Goal: Find specific page/section: Find specific page/section

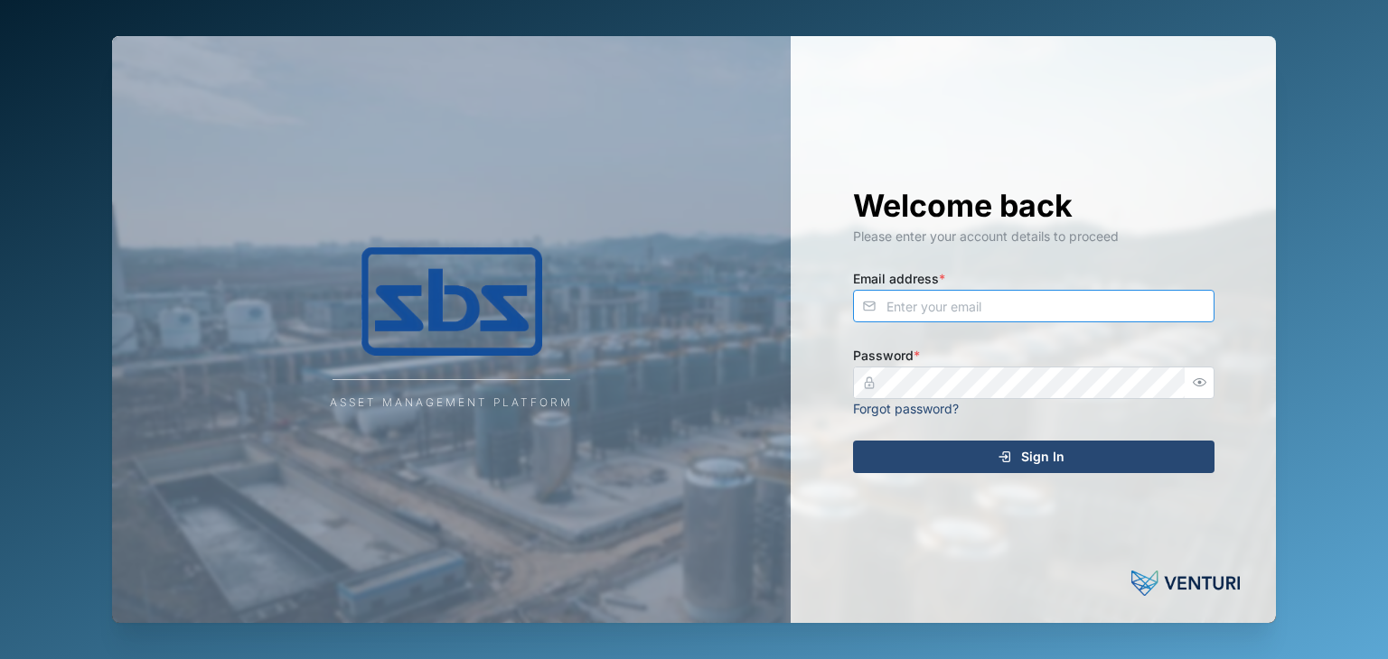
type input "[EMAIL_ADDRESS][DOMAIN_NAME]"
click at [1062, 464] on div "Sign In" at bounding box center [1031, 457] width 332 height 31
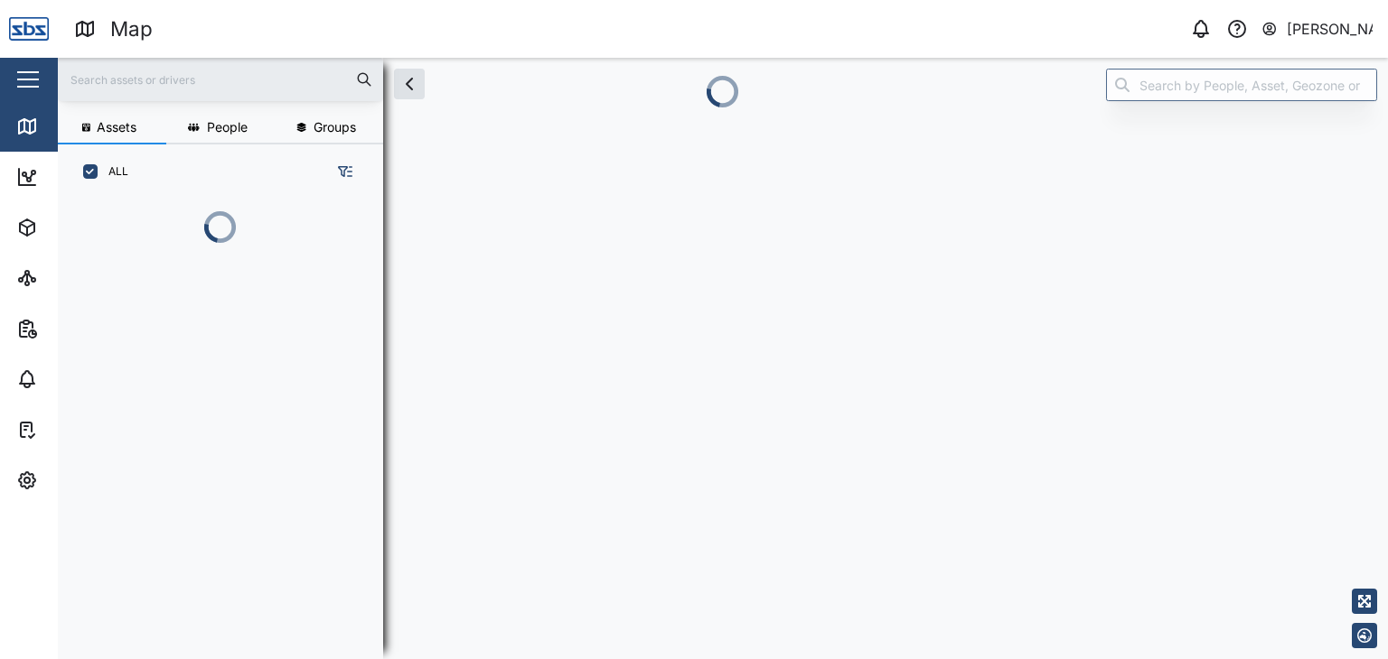
scroll to position [360, 282]
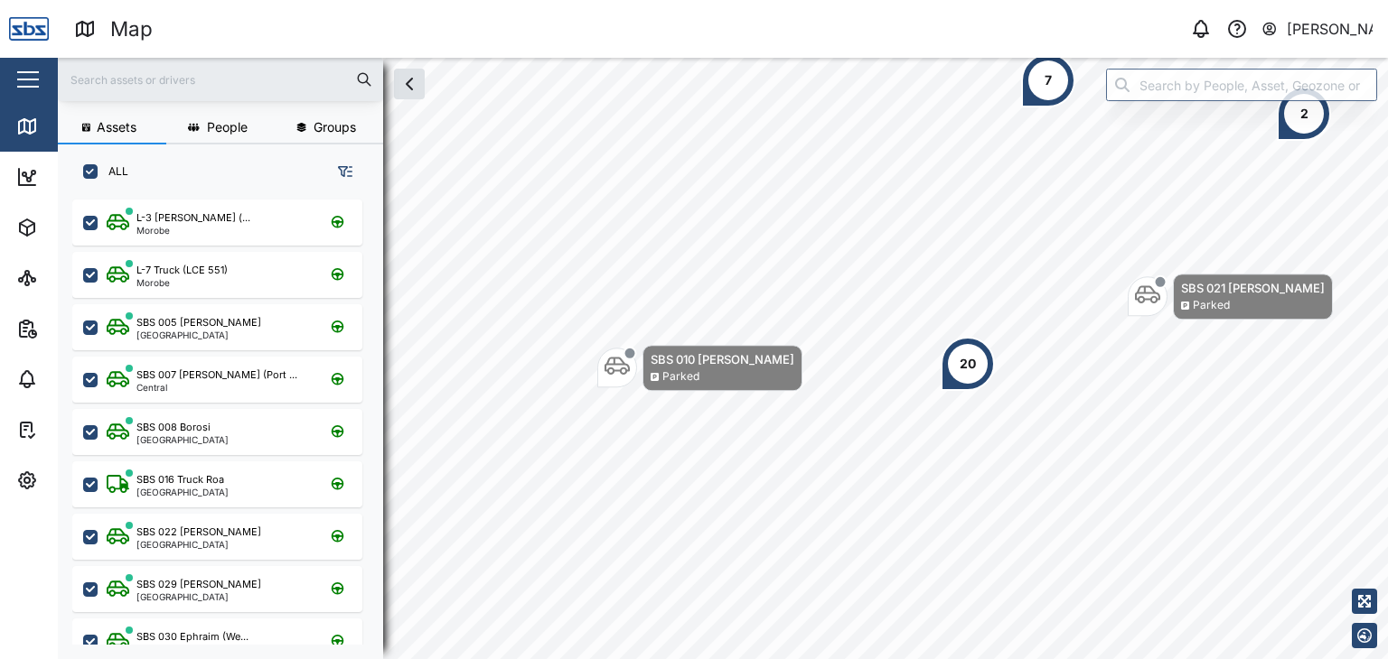
scroll to position [437, 282]
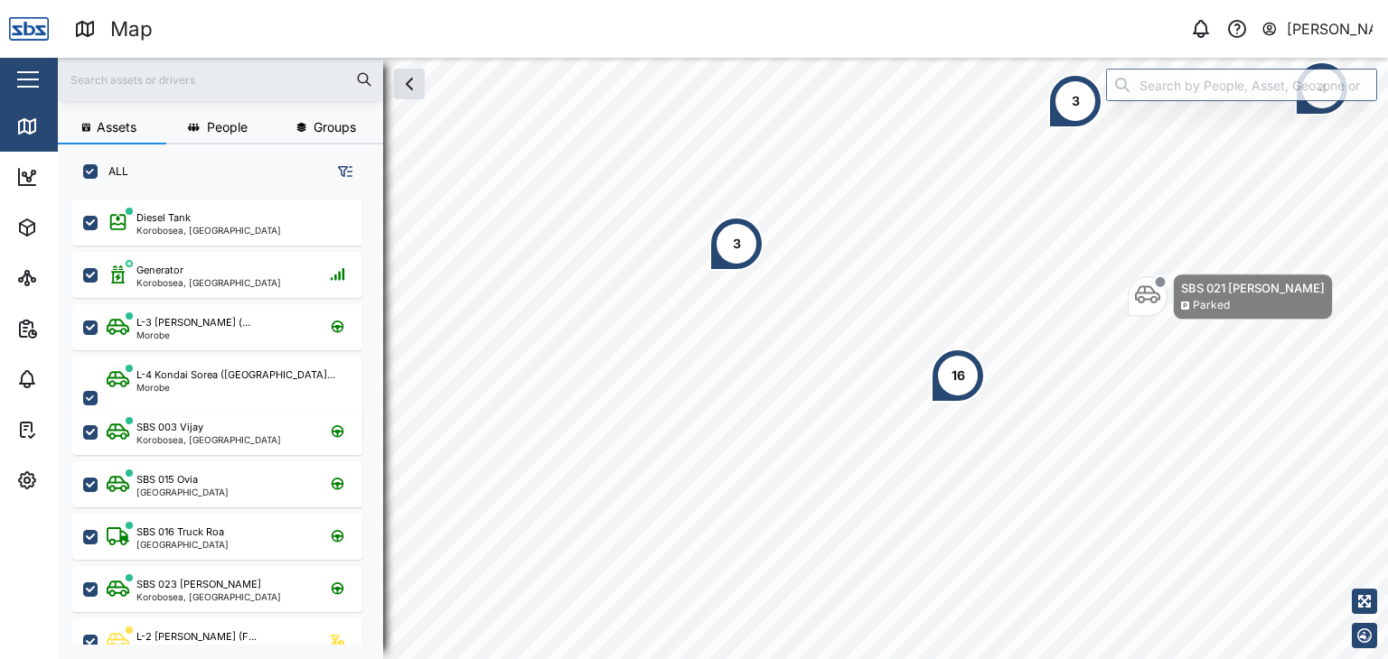
click at [108, 88] on input "text" at bounding box center [221, 79] width 304 height 27
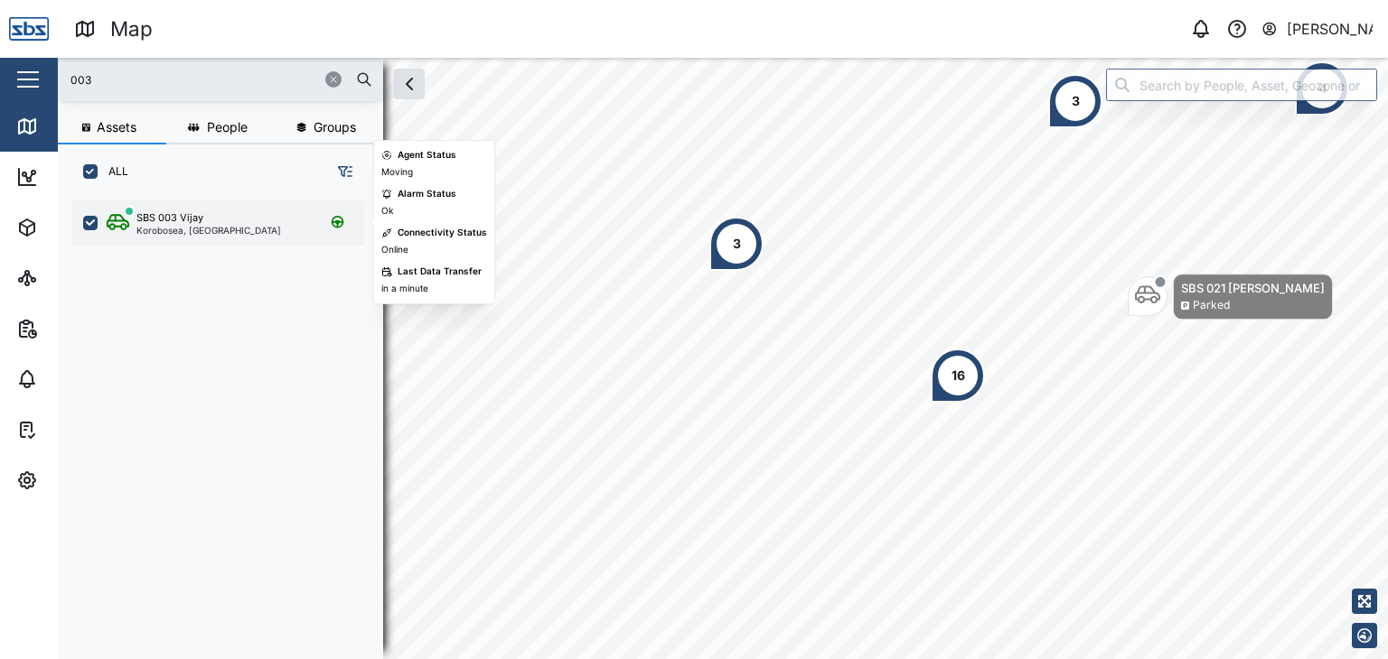
click at [182, 226] on div "Korobosea, [GEOGRAPHIC_DATA]" at bounding box center [208, 230] width 145 height 9
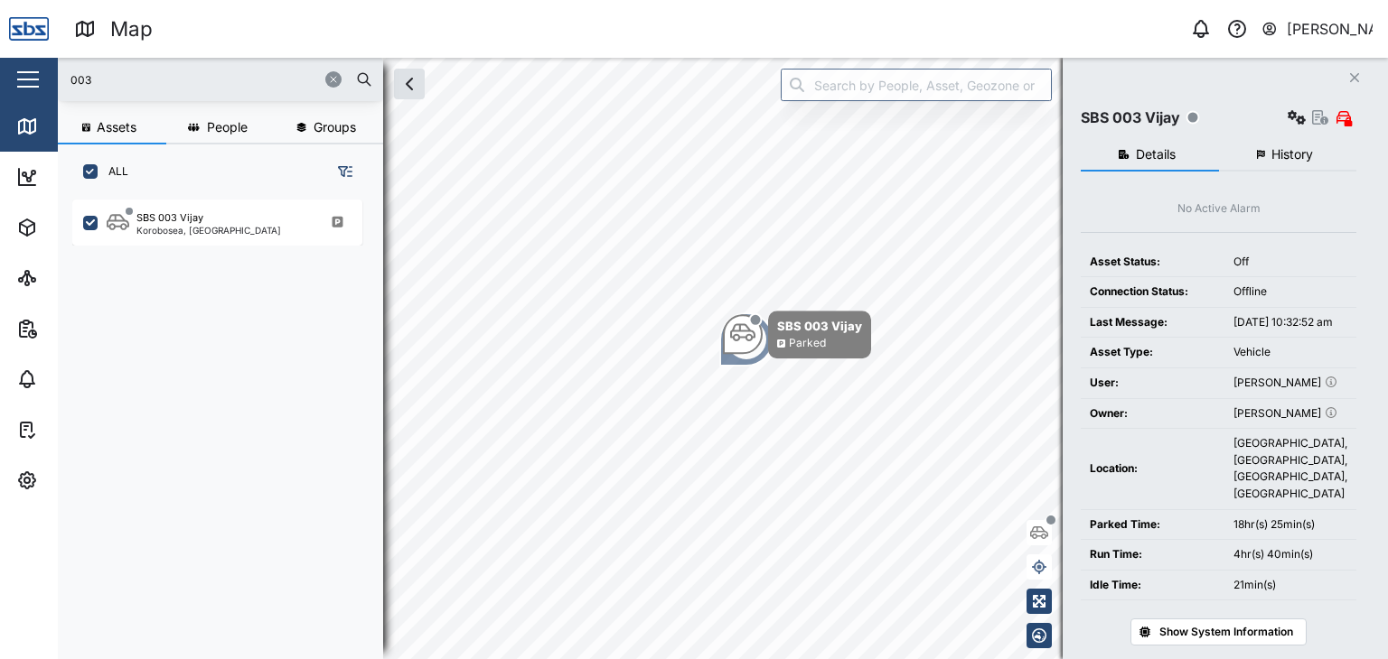
click at [130, 77] on input "003" at bounding box center [221, 79] width 304 height 27
drag, startPoint x: 126, startPoint y: 77, endPoint x: 29, endPoint y: 72, distance: 96.8
click at [29, 72] on div "Map 0 [PERSON_NAME] Close Map Dashboard Assets ATS Camera Generator Personnel T…" at bounding box center [694, 329] width 1388 height 659
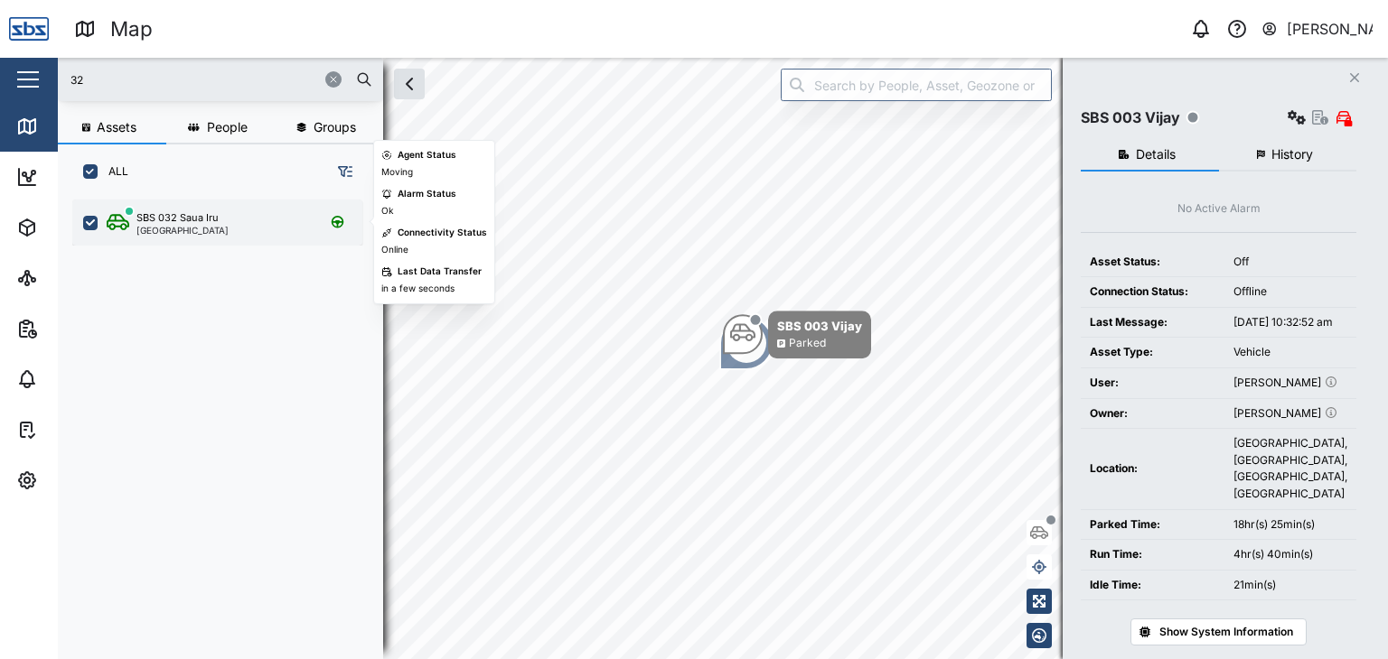
click at [186, 227] on div "[GEOGRAPHIC_DATA]" at bounding box center [182, 230] width 92 height 9
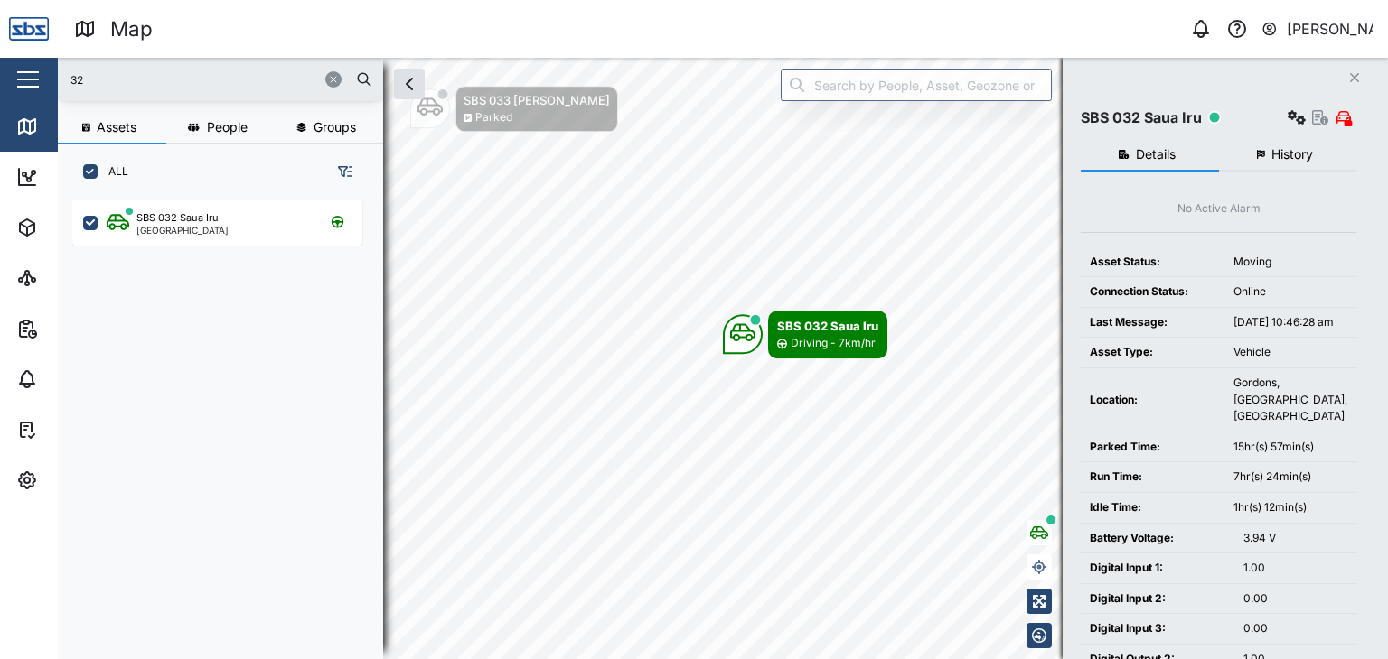
drag, startPoint x: 98, startPoint y: 79, endPoint x: 0, endPoint y: 58, distance: 100.6
click at [0, 58] on div "Map 0 [PERSON_NAME] Close Map Dashboard Assets ATS Camera Generator Personnel T…" at bounding box center [694, 329] width 1388 height 659
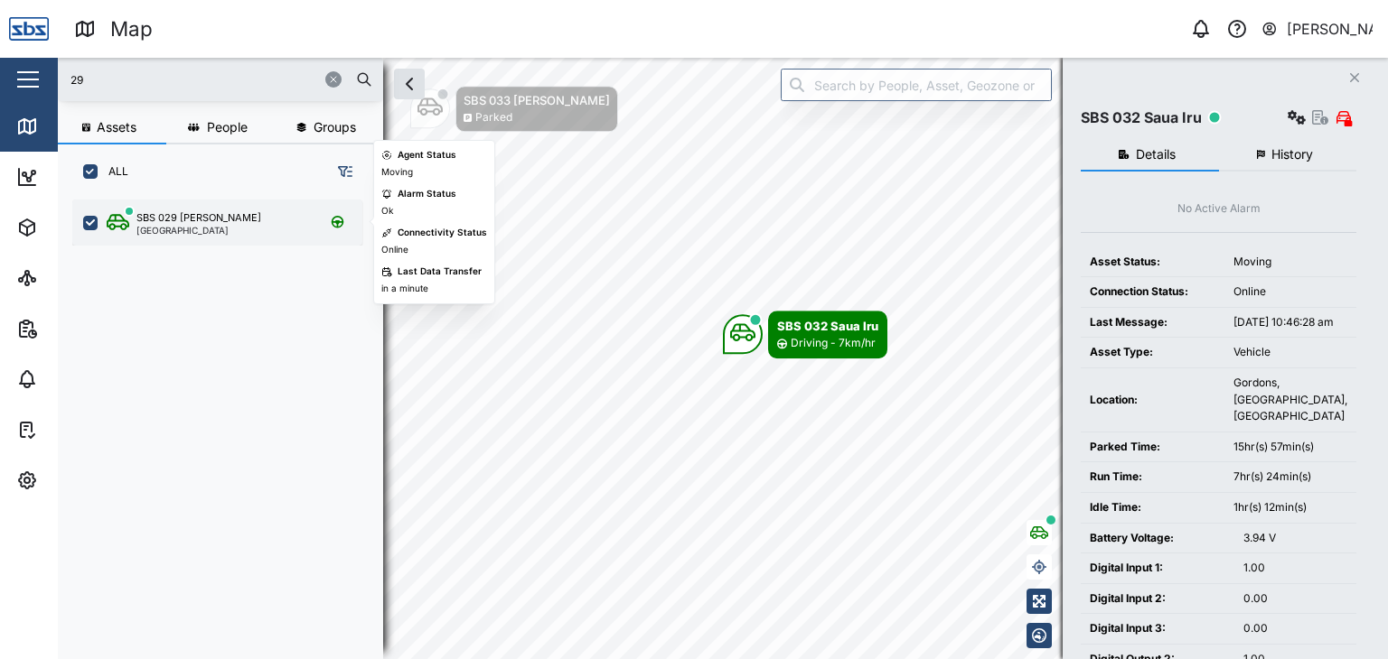
click at [191, 226] on div "[GEOGRAPHIC_DATA]" at bounding box center [198, 230] width 125 height 9
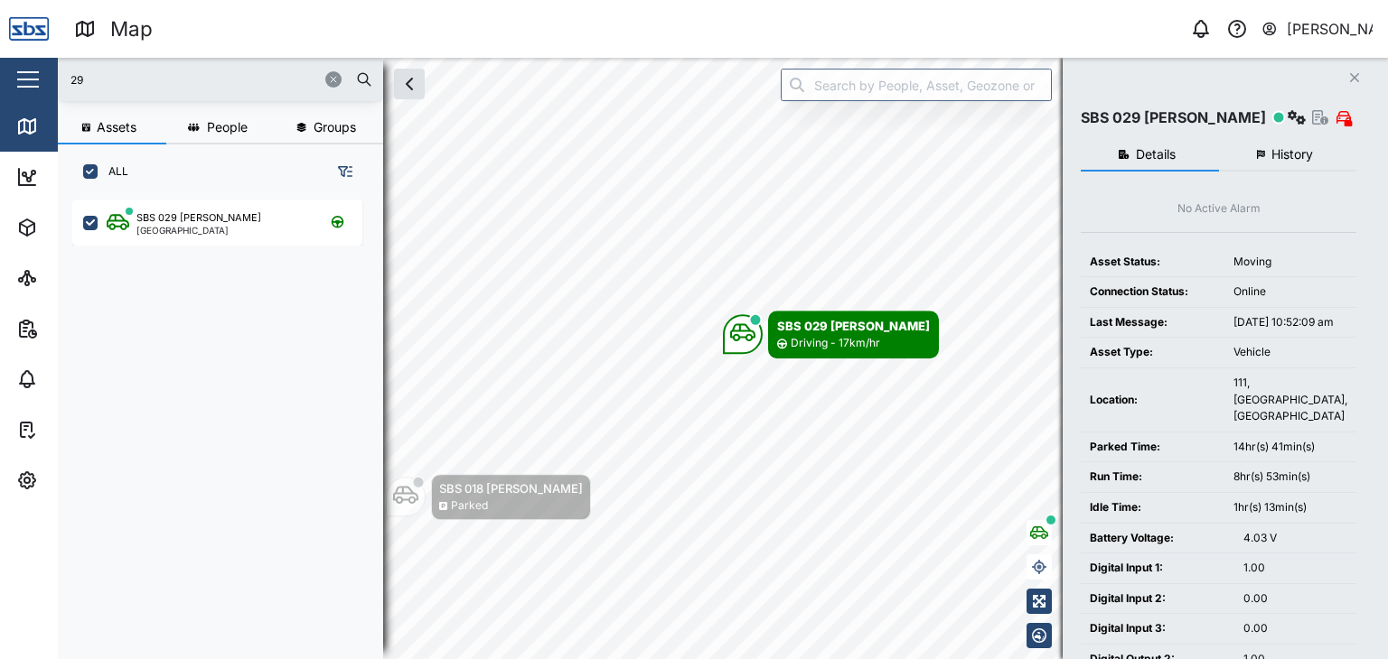
drag, startPoint x: 94, startPoint y: 78, endPoint x: 42, endPoint y: 0, distance: 93.7
click at [61, 73] on div "29" at bounding box center [220, 79] width 325 height 43
type input "13"
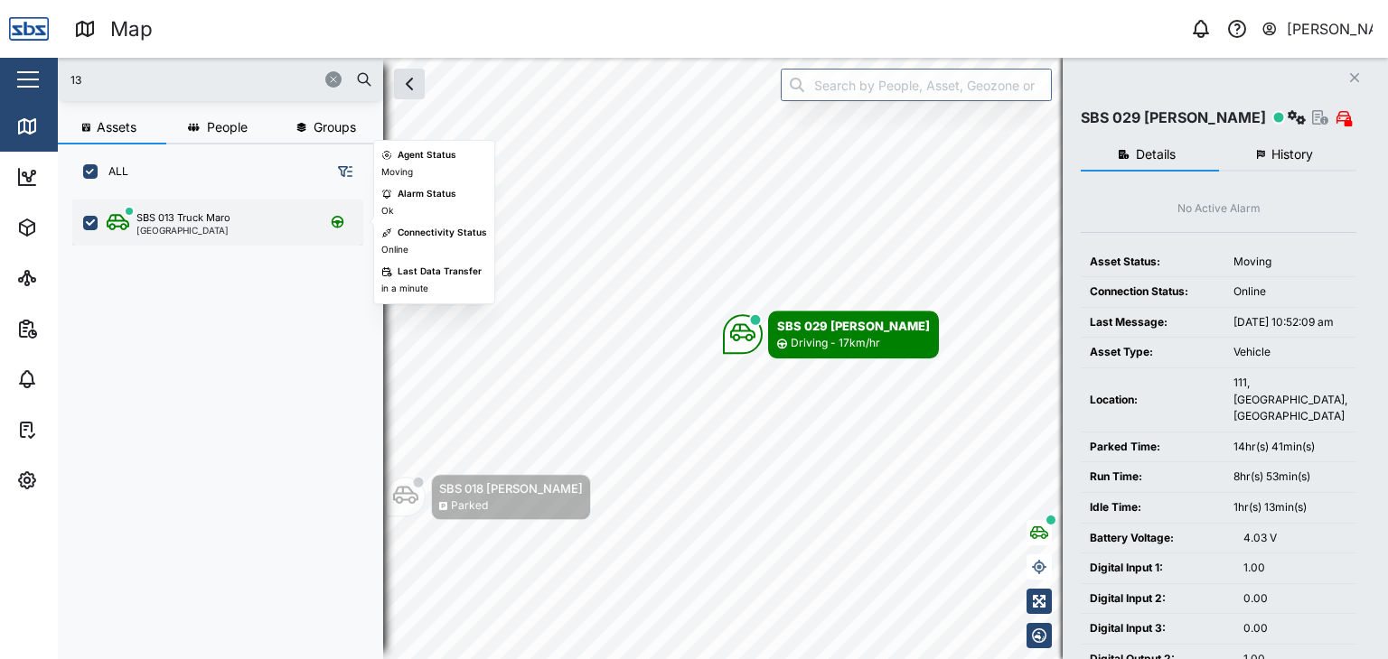
click at [186, 215] on div "SBS 013 Truck Maro" at bounding box center [183, 217] width 94 height 15
